Goal: Task Accomplishment & Management: Use online tool/utility

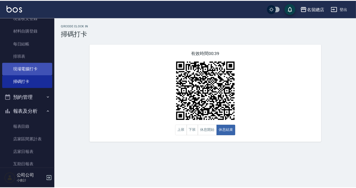
scroll to position [99, 0]
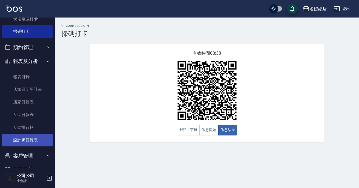
click at [30, 141] on link "設計師日報表" at bounding box center [27, 140] width 50 height 13
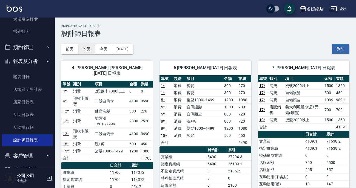
click at [87, 47] on button "昨天" at bounding box center [86, 49] width 17 height 10
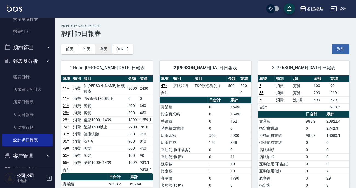
click at [107, 49] on button "今天" at bounding box center [103, 49] width 17 height 10
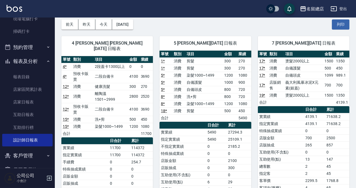
scroll to position [50, 0]
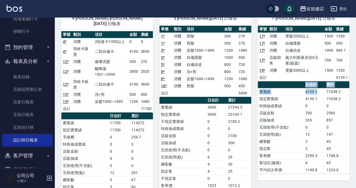
drag, startPoint x: 323, startPoint y: 91, endPoint x: 349, endPoint y: 93, distance: 26.1
drag, startPoint x: 334, startPoint y: 93, endPoint x: 330, endPoint y: 93, distance: 4.1
click at [330, 93] on td "71638.2" at bounding box center [337, 91] width 24 height 7
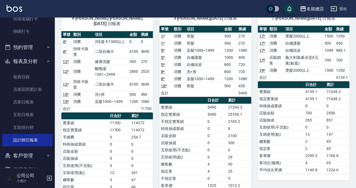
drag, startPoint x: 324, startPoint y: 87, endPoint x: 348, endPoint y: 91, distance: 24.4
click at [348, 91] on table "日合計 累計 實業績 4139.1 71638.2 指定實業績 4139.1 71638.2 特殊抽成業績 0 0 店販金額 700 2500 店販抽成 26…" at bounding box center [304, 127] width 92 height 93
click at [348, 91] on td "71638.2" at bounding box center [337, 91] width 24 height 7
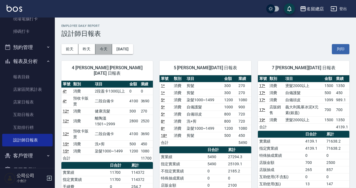
click at [104, 51] on button "今天" at bounding box center [103, 49] width 17 height 10
click at [95, 47] on button "今天" at bounding box center [103, 49] width 17 height 10
click at [91, 48] on button "昨天" at bounding box center [86, 49] width 17 height 10
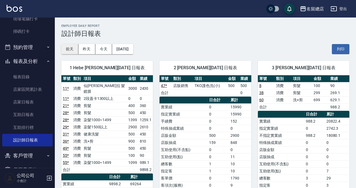
click at [77, 46] on button "前天" at bounding box center [69, 49] width 17 height 10
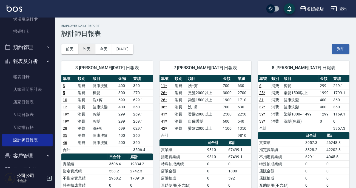
click at [84, 47] on button "昨天" at bounding box center [86, 49] width 17 height 10
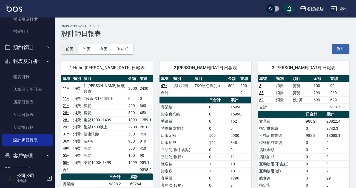
click at [68, 50] on button "前天" at bounding box center [69, 49] width 17 height 10
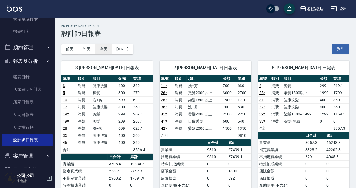
click at [101, 49] on button "今天" at bounding box center [103, 49] width 17 height 10
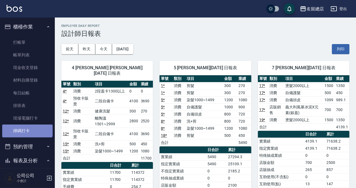
click at [27, 125] on link "掃碼打卡" at bounding box center [27, 131] width 50 height 13
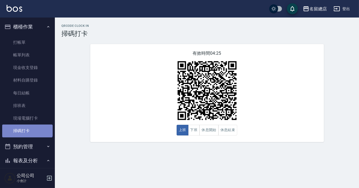
click at [27, 125] on link "掃碼打卡" at bounding box center [27, 131] width 50 height 13
click at [211, 132] on button "休息開始" at bounding box center [208, 130] width 19 height 11
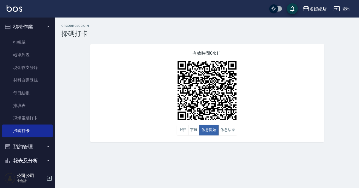
click at [186, 160] on div "QRcode Clock In 掃碼打卡 有效時間 04:11 上班 下班 休息開始 休息結束" at bounding box center [179, 94] width 359 height 188
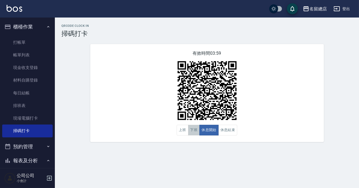
click at [192, 135] on button "下班" at bounding box center [194, 130] width 12 height 11
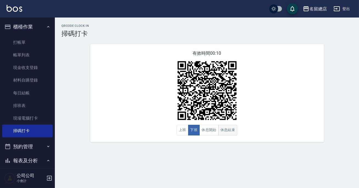
click at [227, 131] on button "休息結束" at bounding box center [227, 130] width 19 height 11
